Goal: Find specific page/section: Find specific page/section

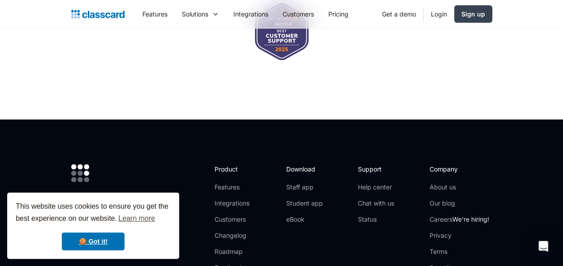
scroll to position [2947, 0]
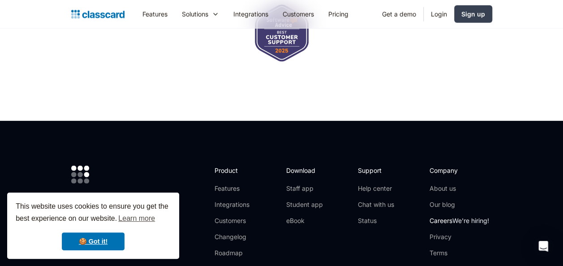
click at [445, 216] on link "Careers We're hiring!" at bounding box center [459, 220] width 60 height 9
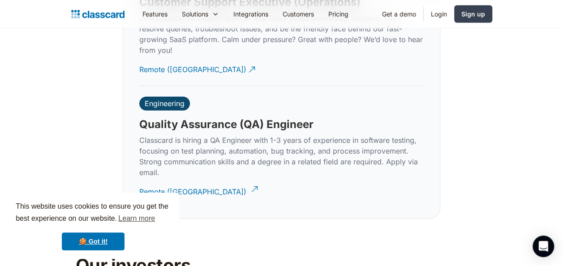
scroll to position [2795, 0]
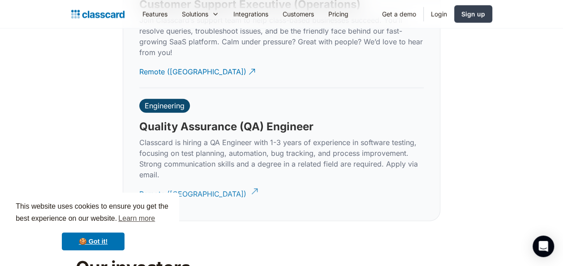
click at [166, 182] on div "Remote (India)" at bounding box center [192, 190] width 107 height 17
